Goal: Feedback & Contribution: Submit feedback/report problem

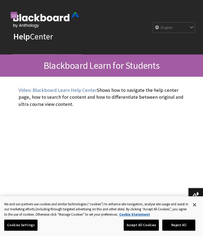
click at [153, 26] on select "English عربية Català Cymraeg Deutsch Español Suomi Français עברית Italiano 日本語 …" at bounding box center [171, 27] width 37 height 11
click at [84, 54] on input "Search" at bounding box center [72, 59] width 24 height 10
click at [169, 16] on div "Help Center English عربية Català Cymraeg Deutsch Español Suomi Français עברית I…" at bounding box center [101, 37] width 203 height 75
click at [84, 54] on input "Search" at bounding box center [72, 59] width 24 height 10
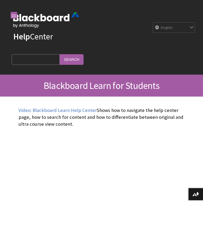
click at [60, 54] on input "Search Query" at bounding box center [36, 59] width 48 height 10
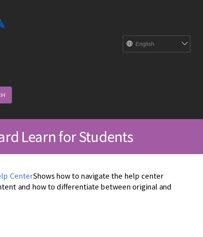
scroll to position [401, 0]
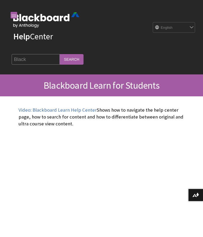
type input "Black"
click at [84, 54] on input "Search" at bounding box center [72, 59] width 24 height 10
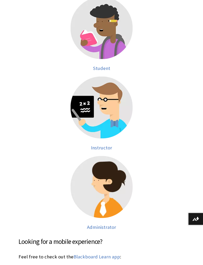
scroll to position [113, 0]
click at [94, 107] on img at bounding box center [102, 108] width 62 height 62
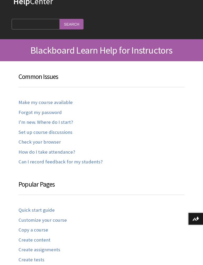
scroll to position [35, 0]
click at [23, 119] on link "I'm new. Where do I start?" at bounding box center [46, 122] width 54 height 6
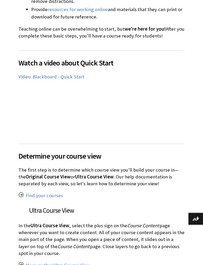
scroll to position [283, 0]
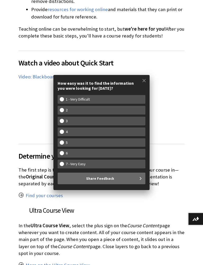
click at [95, 164] on w-span "7 - Very Easy" at bounding box center [102, 164] width 84 height 4
click at [64, 164] on input "7 - Very Easy" at bounding box center [62, 164] width 4 height 4
radio input "true"
click at [142, 176] on button "Share Feedback" at bounding box center [102, 179] width 88 height 12
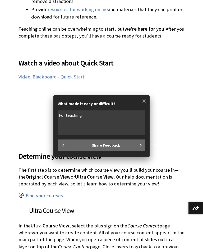
type textarea "For teaching"
click at [136, 142] on button "Share Feedback" at bounding box center [107, 145] width 76 height 12
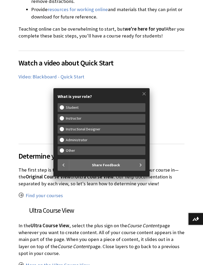
click at [97, 117] on w-span "Instructor" at bounding box center [102, 118] width 84 height 4
click at [64, 117] on input "Instructor" at bounding box center [62, 118] width 4 height 4
radio input "true"
click at [139, 164] on button "Share Feedback" at bounding box center [107, 166] width 76 height 12
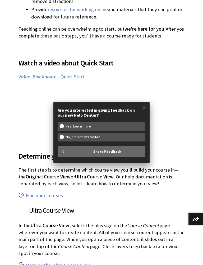
click at [104, 137] on w-span "No, I’m not interested" at bounding box center [83, 137] width 47 height 4
click at [64, 137] on input "No, I’m not interested" at bounding box center [62, 137] width 4 height 4
radio input "true"
click at [114, 155] on span "Share Feedback" at bounding box center [107, 152] width 28 height 12
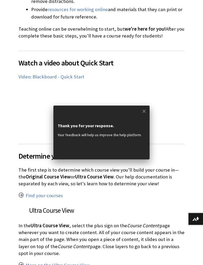
radio input "false"
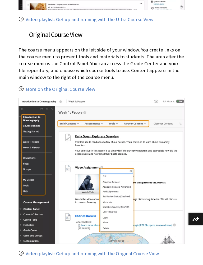
scroll to position [682, 0]
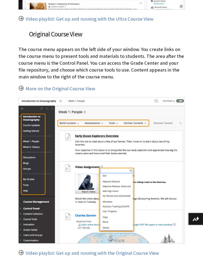
click at [102, 85] on p "More on the Original Course View" at bounding box center [102, 88] width 166 height 7
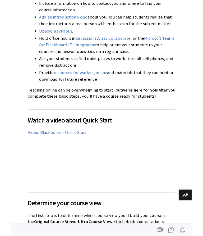
scroll to position [210, 0]
